Goal: Complete application form

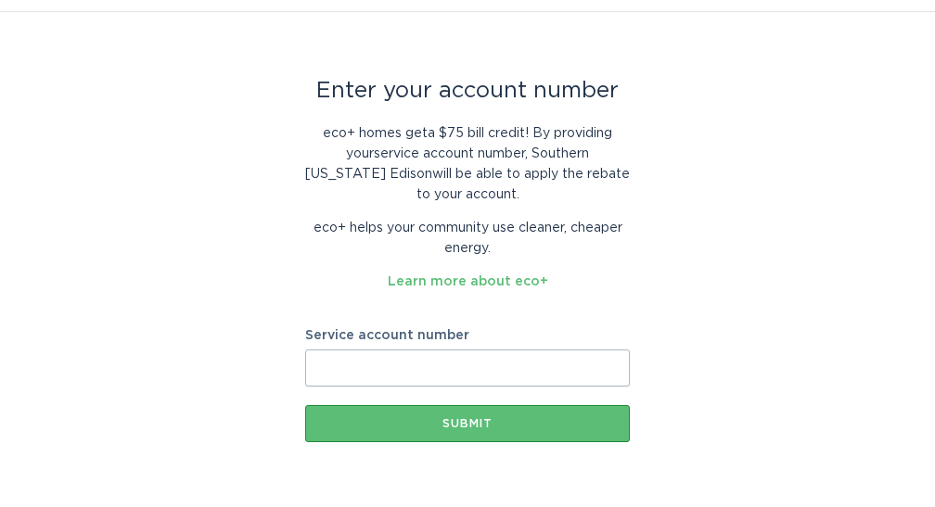
scroll to position [40, 0]
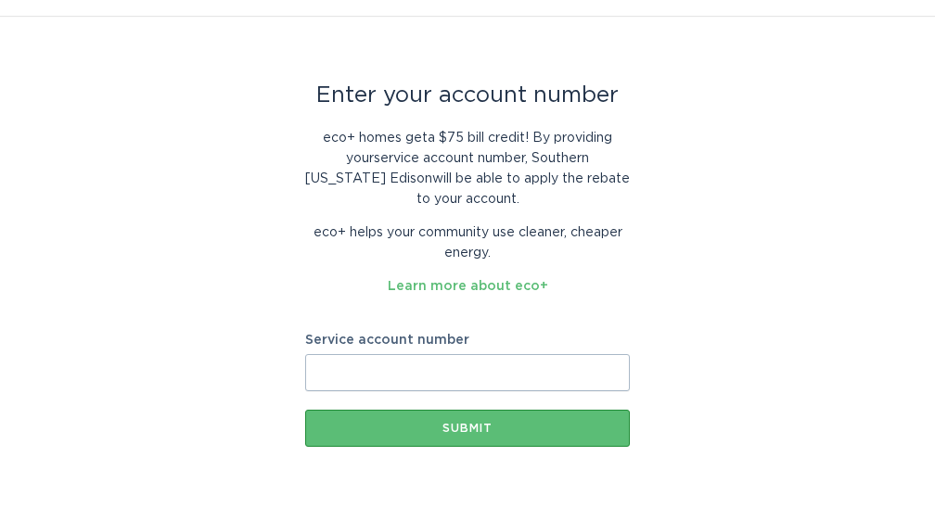
click at [436, 368] on input "Service account number" at bounding box center [467, 372] width 325 height 37
paste input "701001403186"
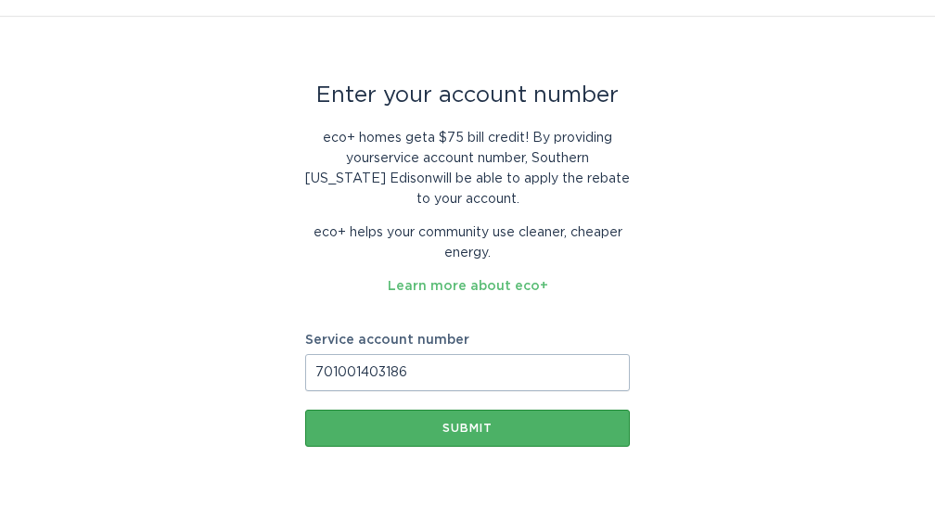
type input "701001403186"
click at [435, 429] on div "Submit" at bounding box center [467, 428] width 306 height 11
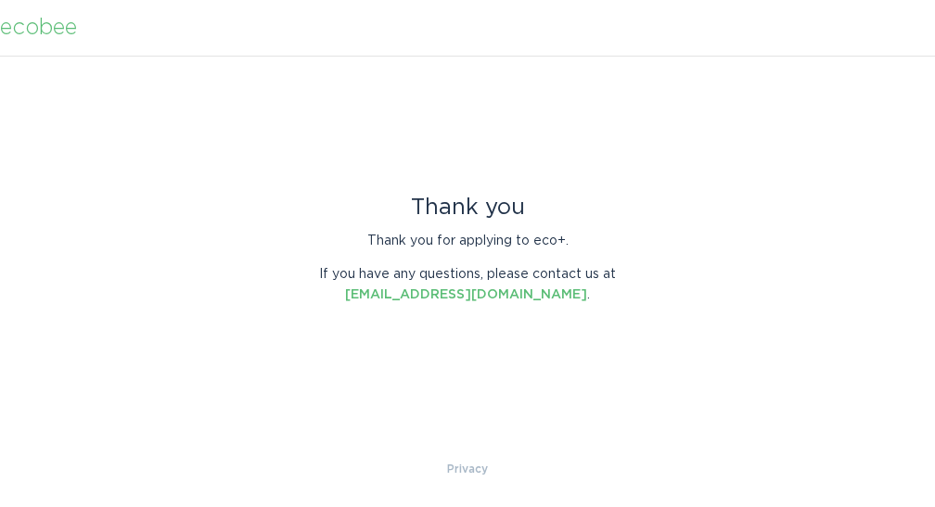
scroll to position [0, 0]
